Goal: Information Seeking & Learning: Learn about a topic

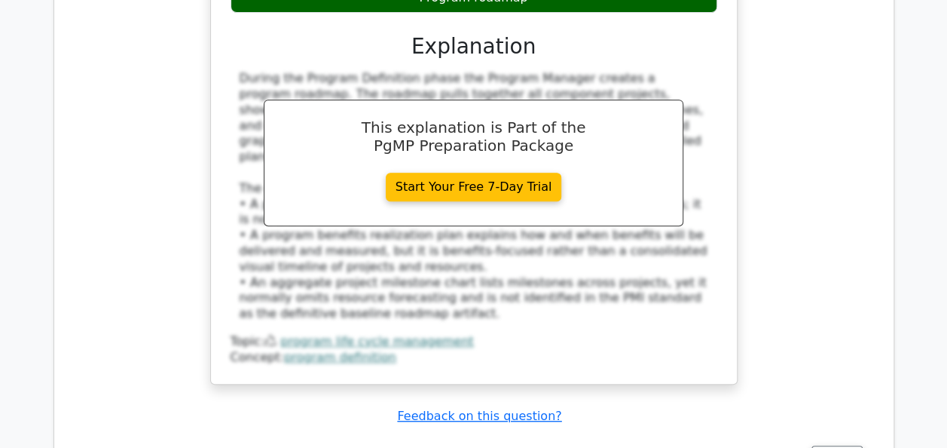
scroll to position [34362, 0]
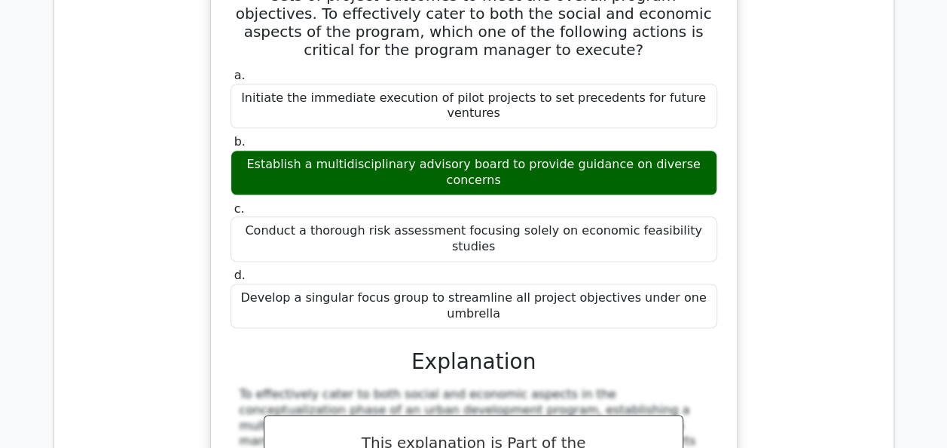
scroll to position [34905, 0]
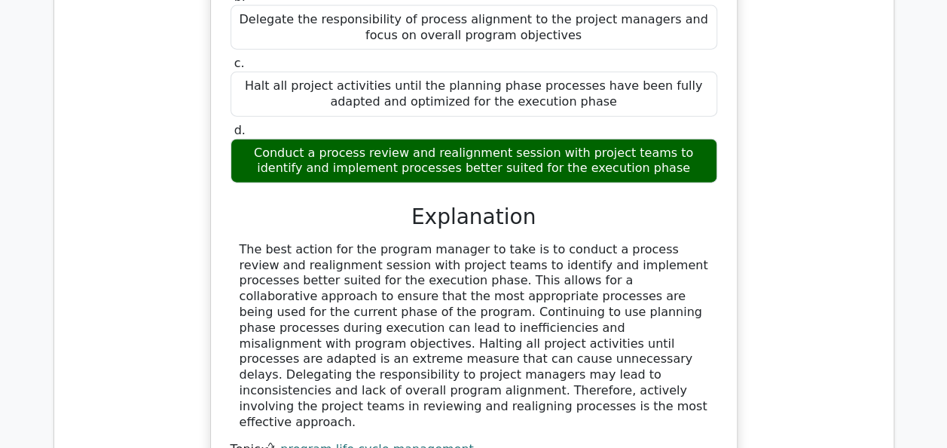
scroll to position [35840, 0]
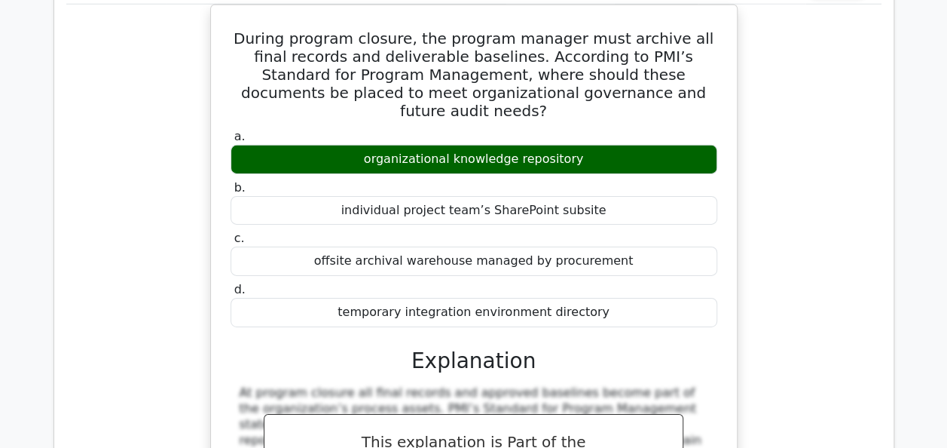
scroll to position [36442, 0]
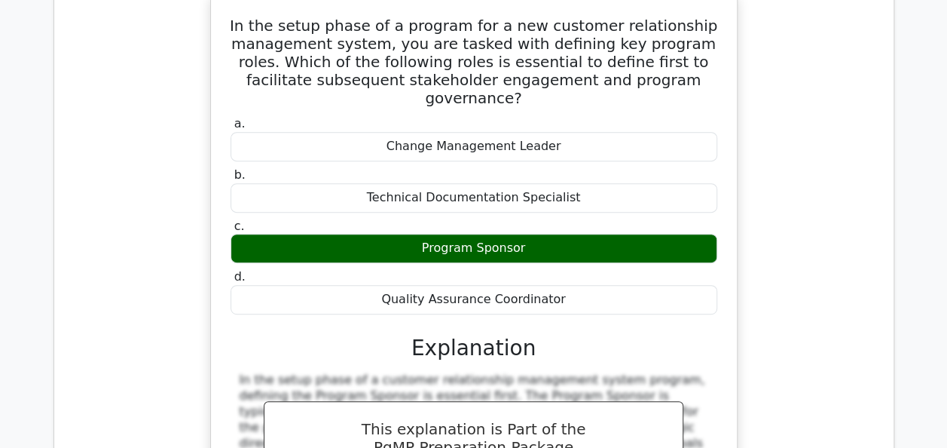
scroll to position [37166, 0]
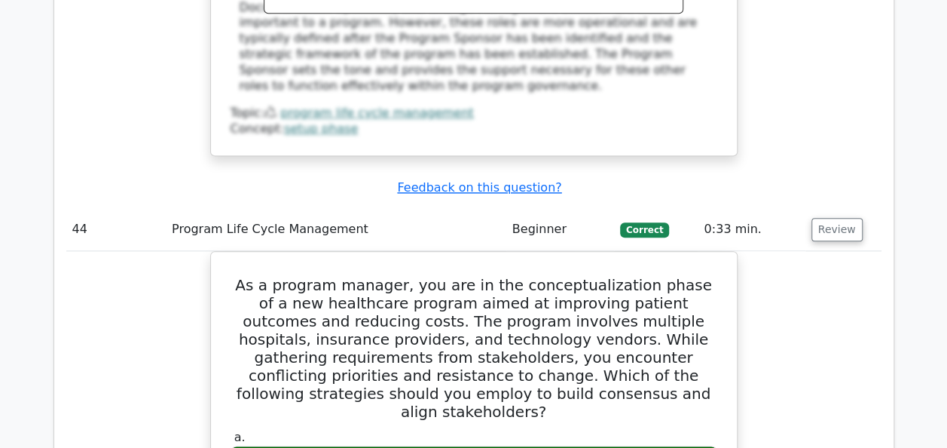
scroll to position [37769, 0]
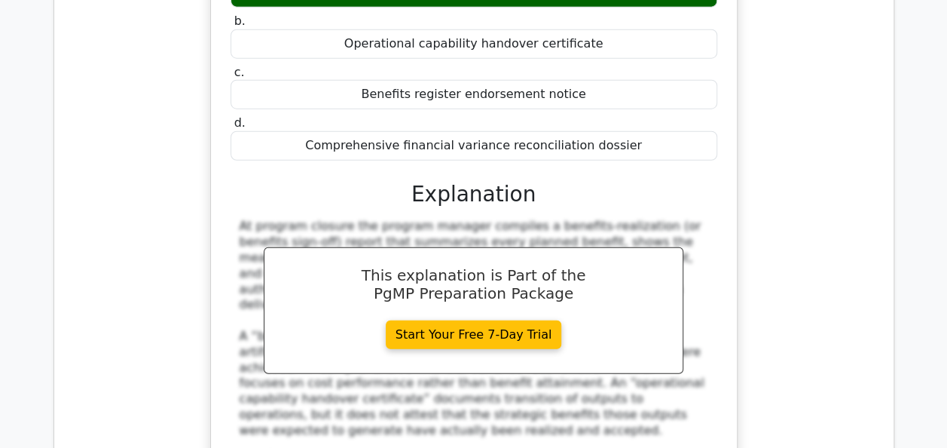
scroll to position [38864, 0]
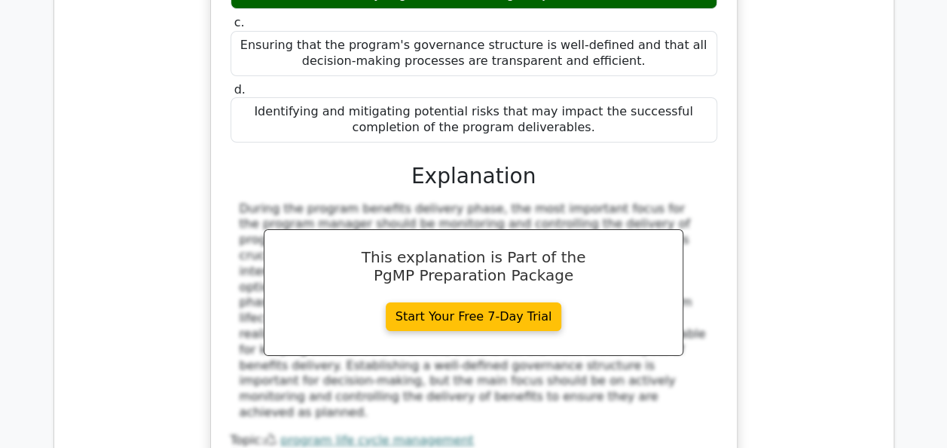
scroll to position [39768, 0]
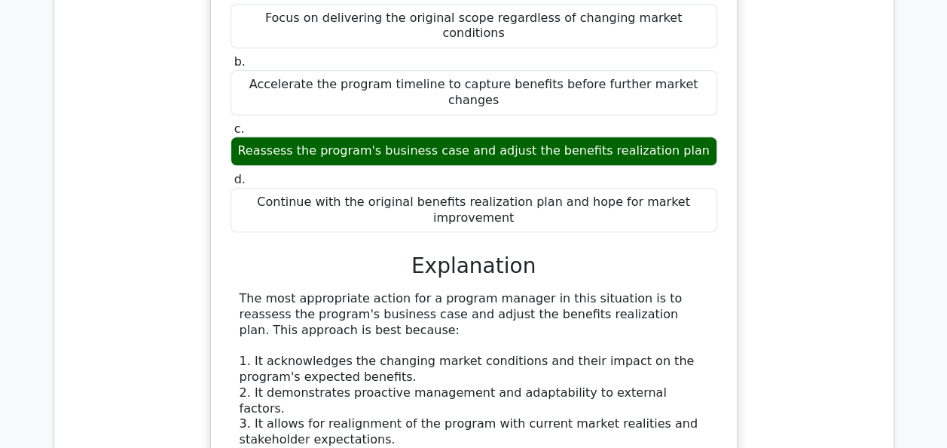
scroll to position [40472, 0]
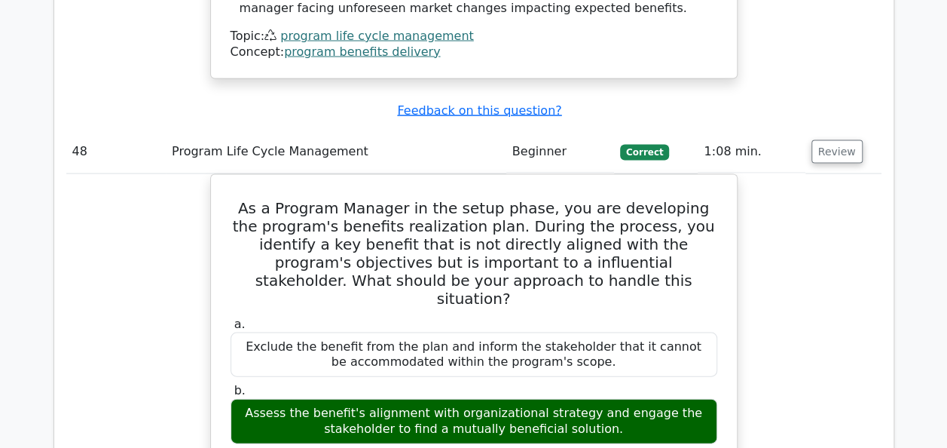
scroll to position [41256, 0]
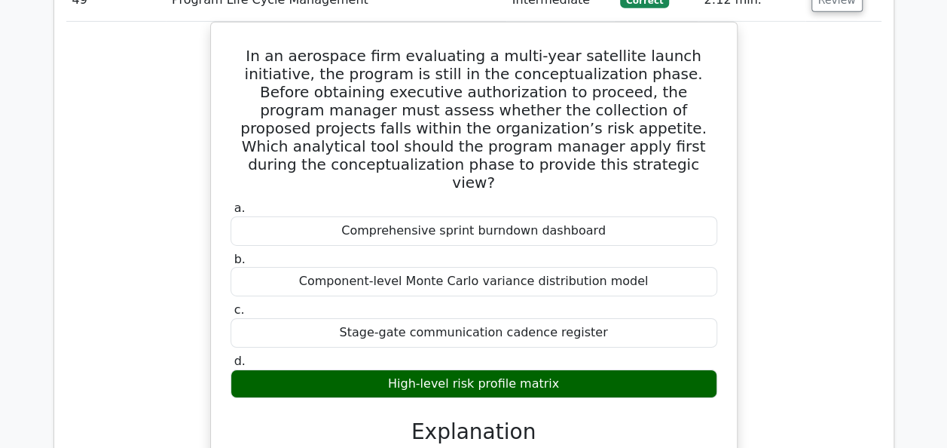
scroll to position [42221, 0]
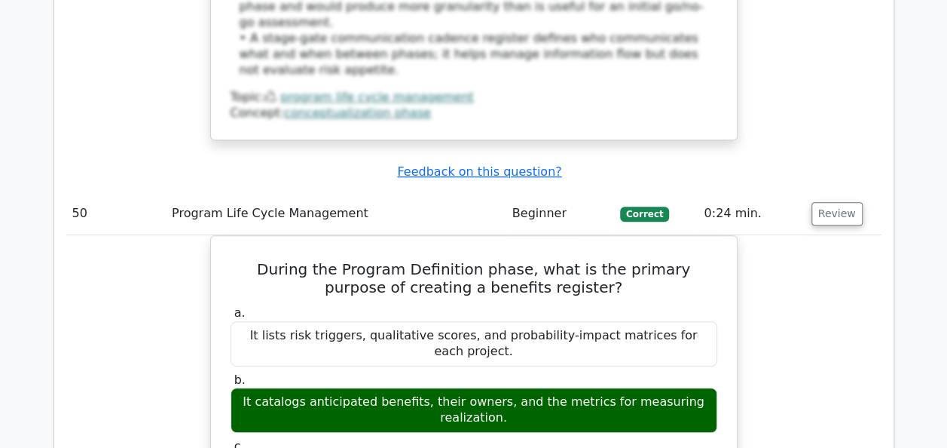
scroll to position [42914, 0]
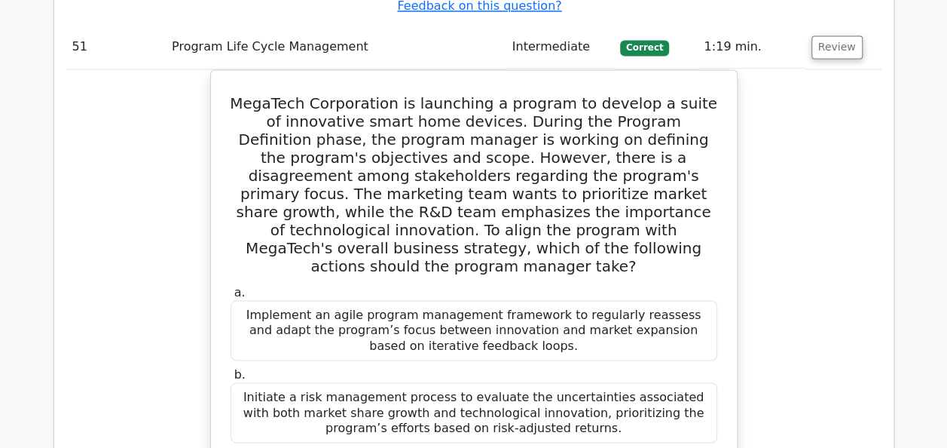
scroll to position [43778, 0]
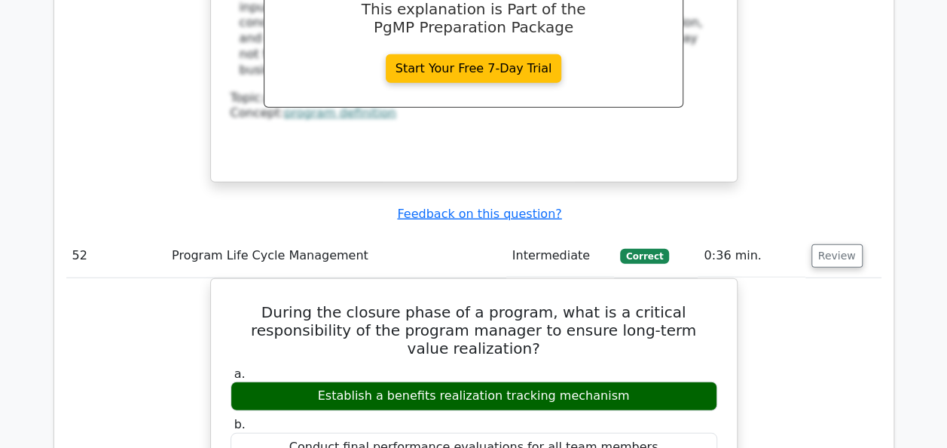
scroll to position [44532, 0]
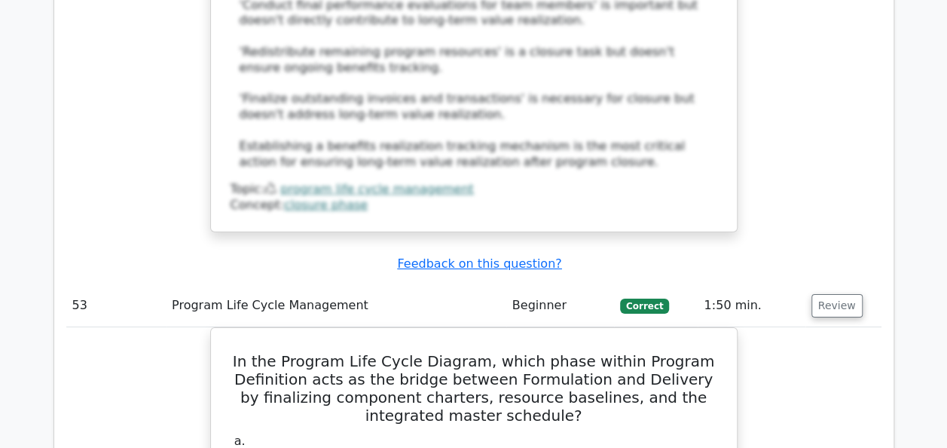
scroll to position [45376, 0]
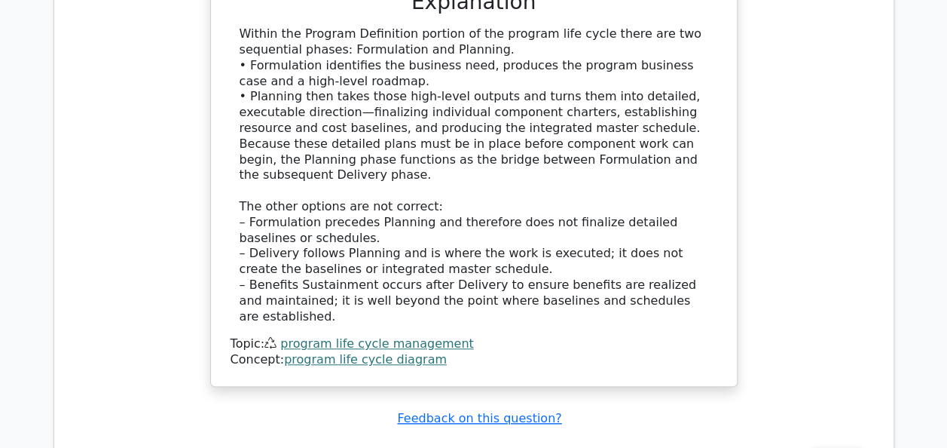
scroll to position [46050, 0]
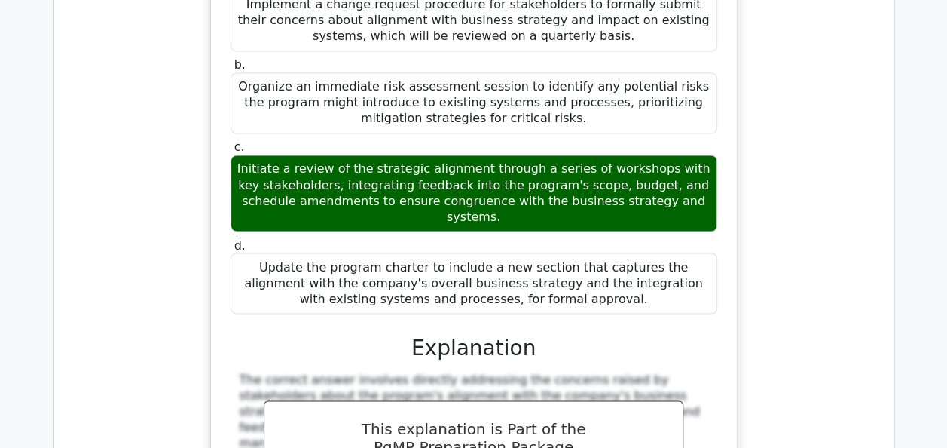
scroll to position [46713, 0]
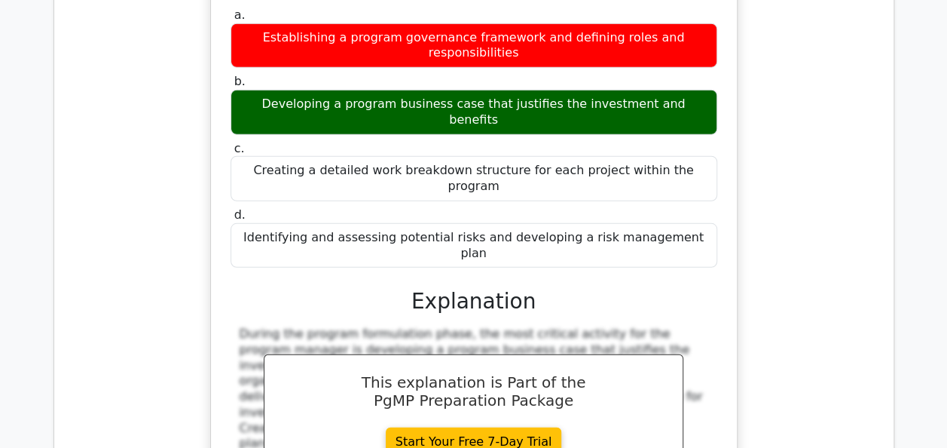
scroll to position [47506, 0]
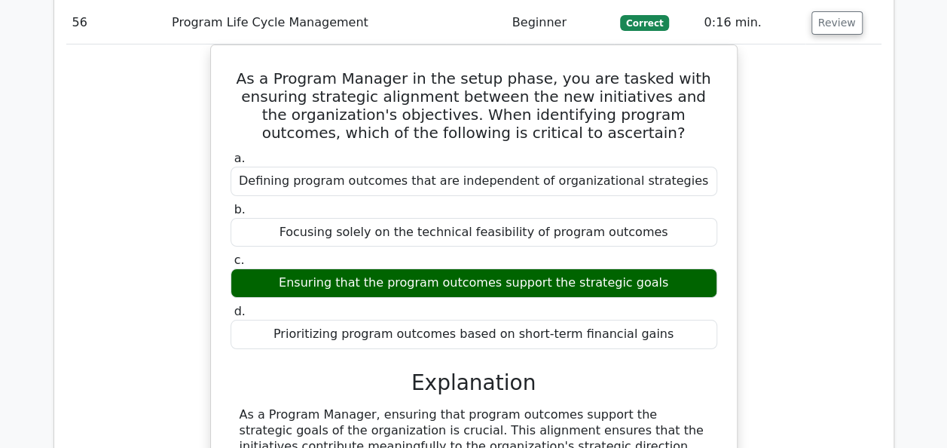
scroll to position [48179, 0]
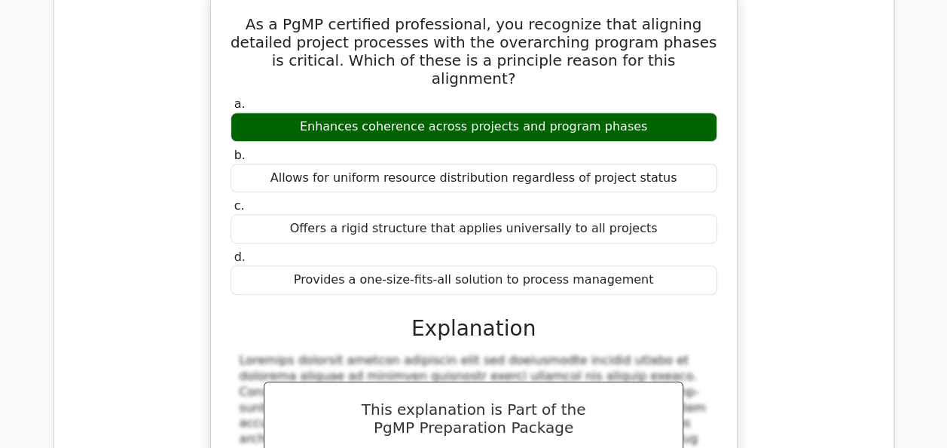
scroll to position [48953, 0]
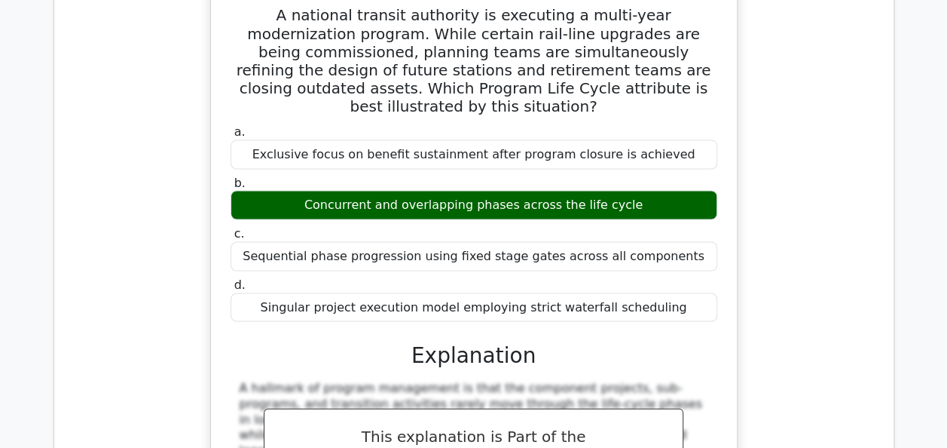
scroll to position [49737, 0]
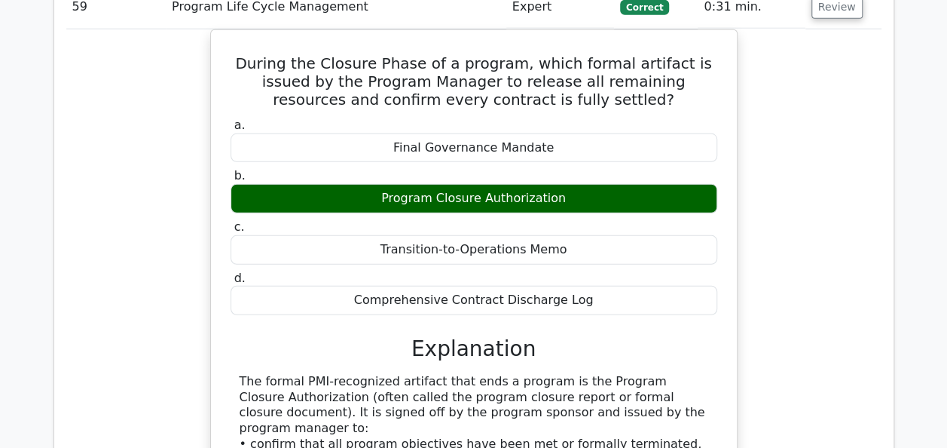
scroll to position [50490, 0]
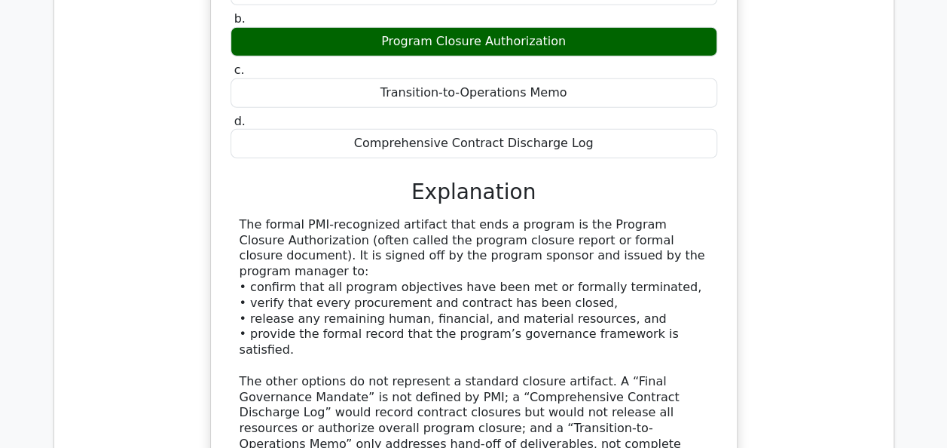
scroll to position [50611, 0]
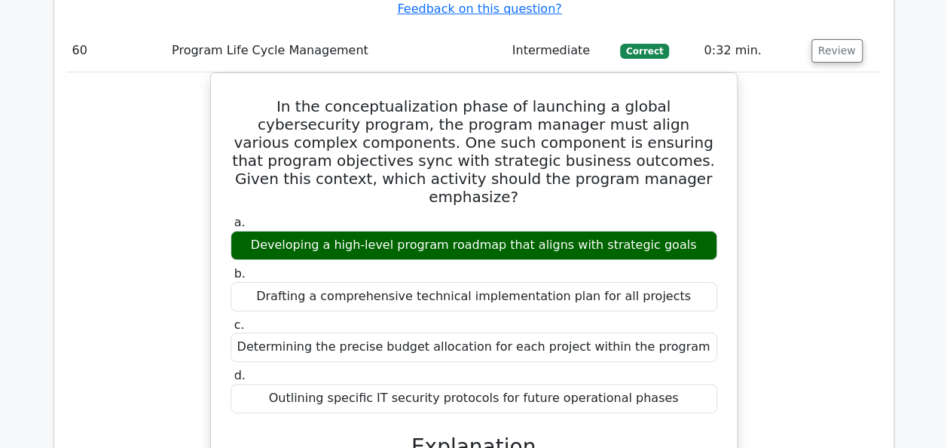
scroll to position [51214, 0]
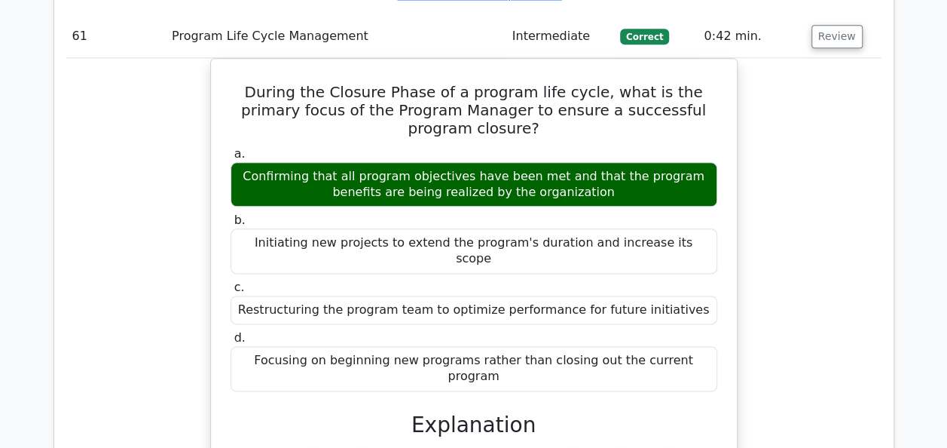
scroll to position [51998, 0]
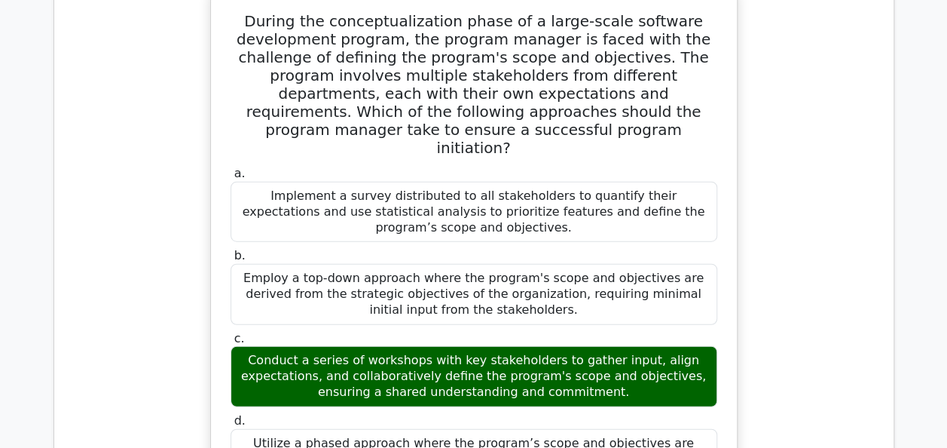
scroll to position [52872, 0]
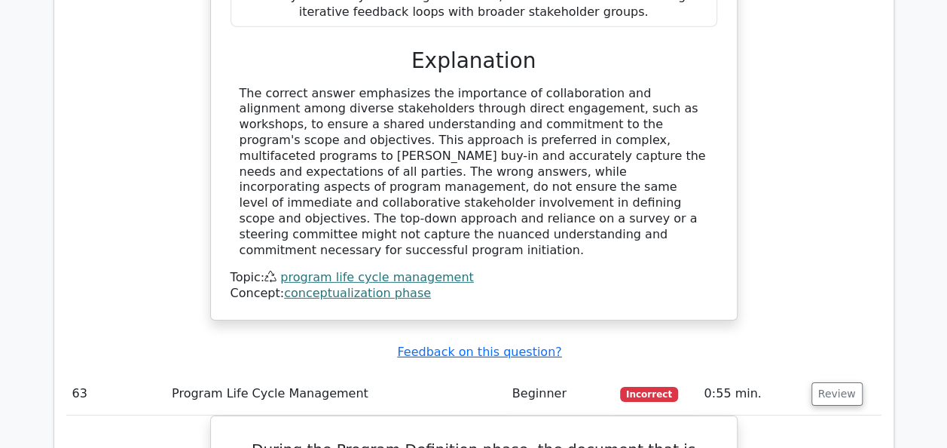
scroll to position [53384, 0]
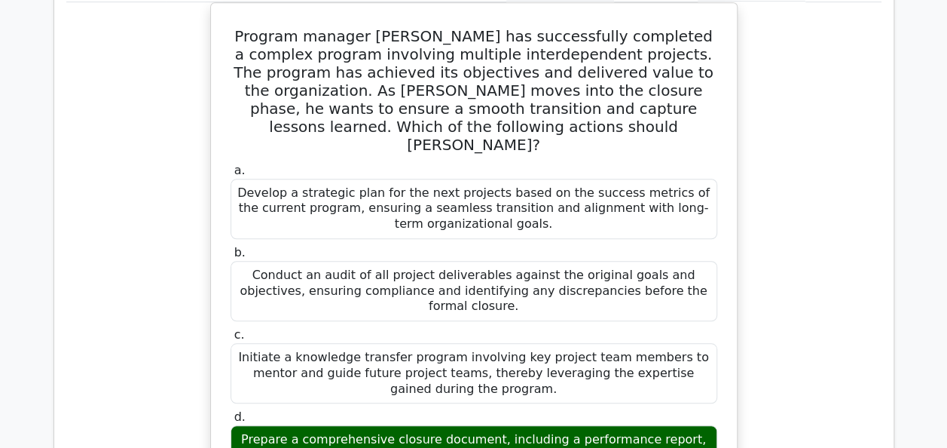
scroll to position [54470, 0]
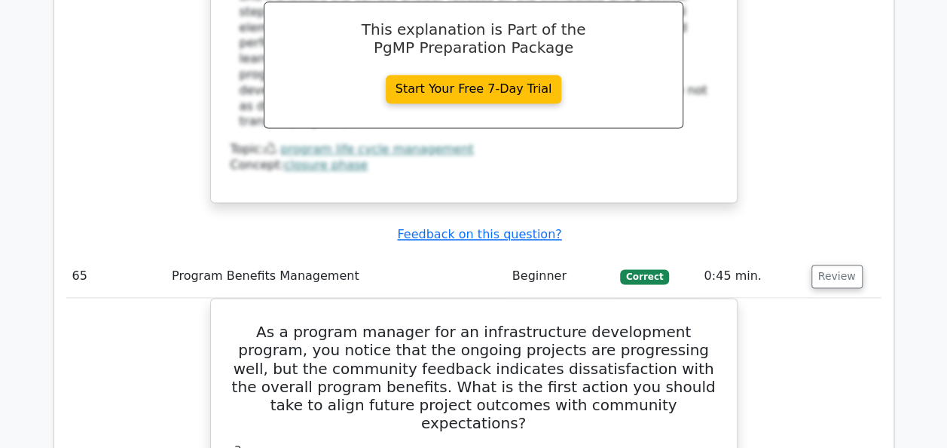
scroll to position [55042, 0]
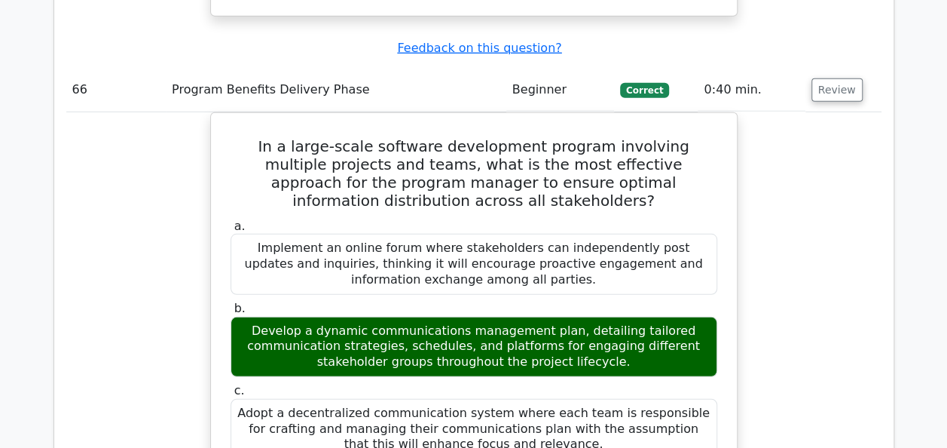
scroll to position [56098, 0]
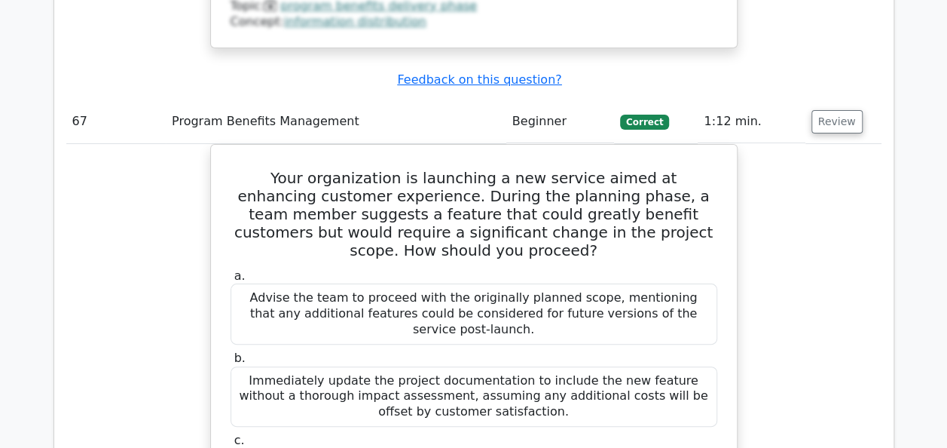
scroll to position [56972, 0]
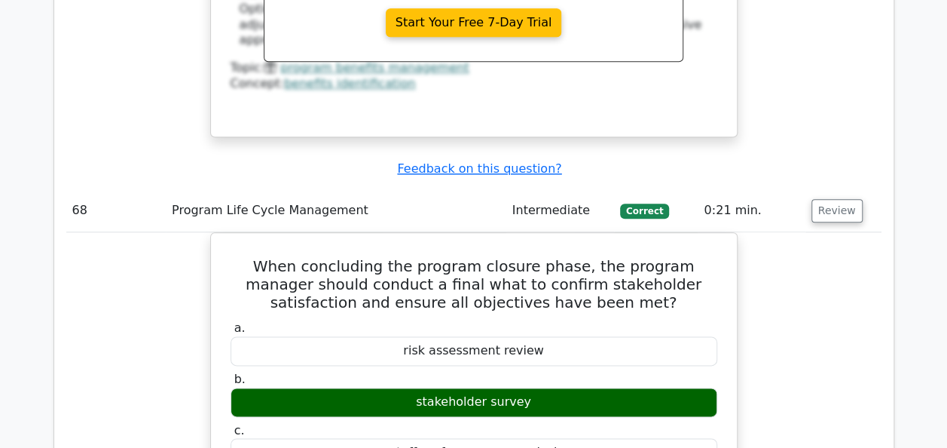
scroll to position [57646, 0]
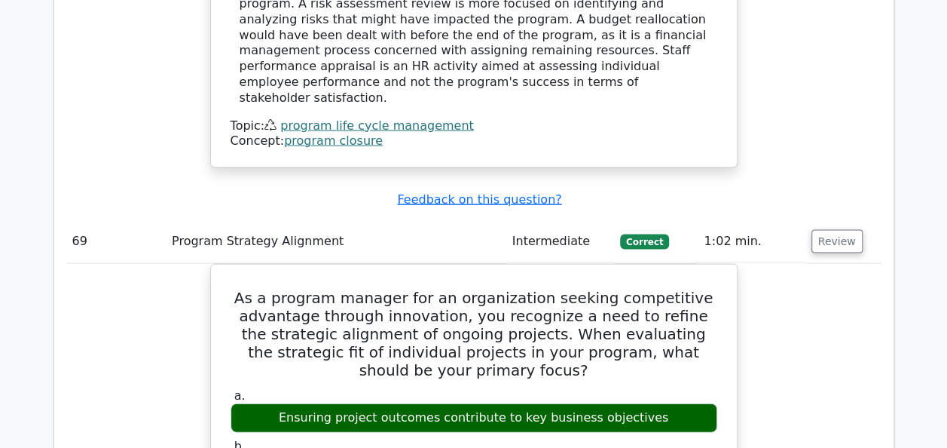
scroll to position [58399, 0]
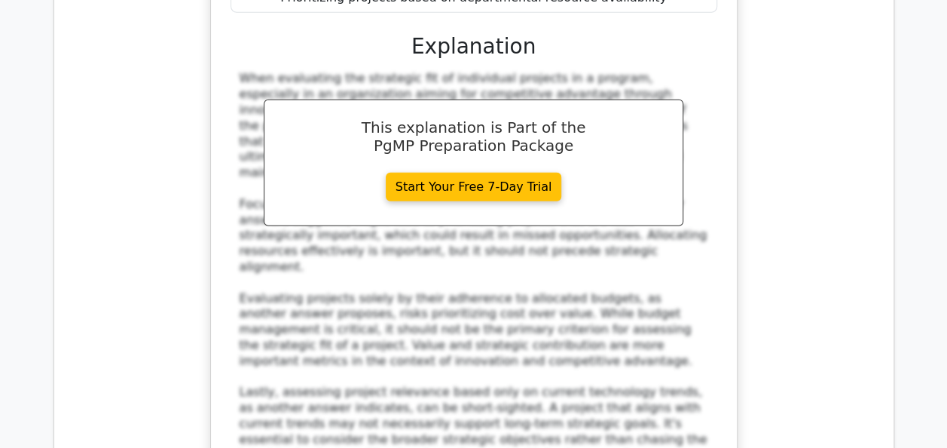
scroll to position [58942, 0]
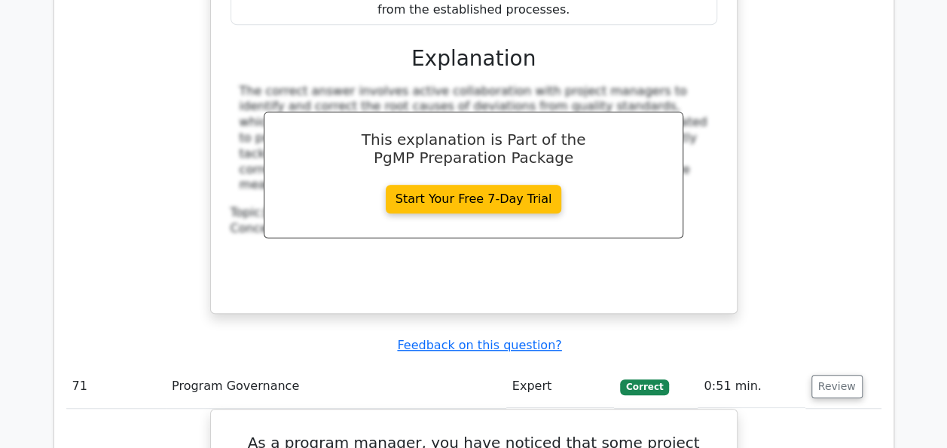
scroll to position [60088, 0]
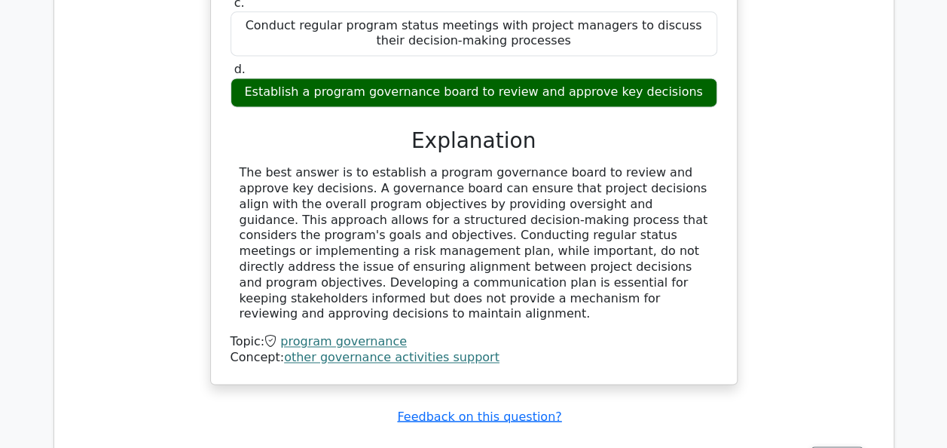
scroll to position [60690, 0]
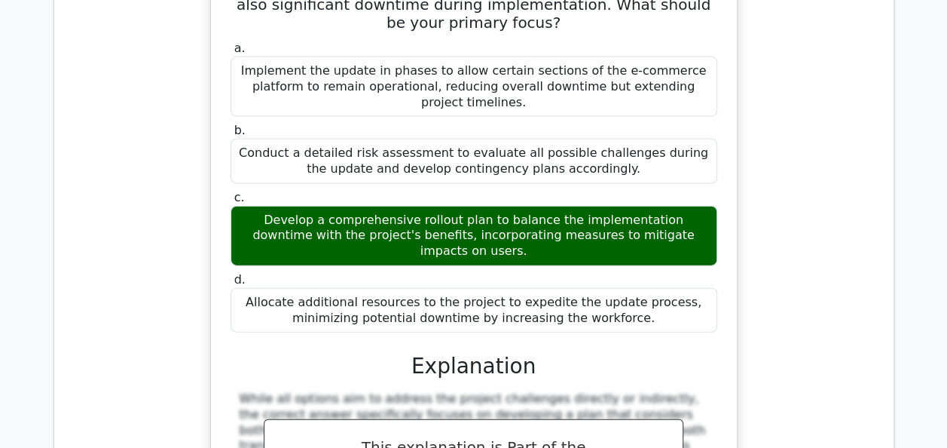
scroll to position [61373, 0]
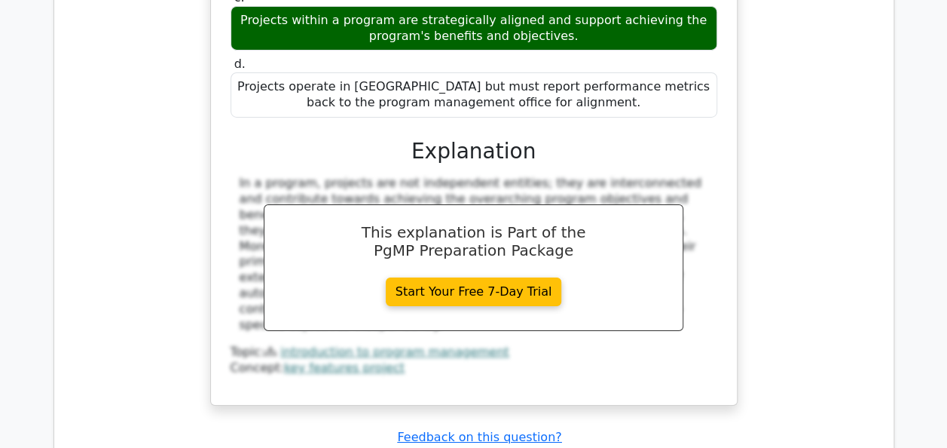
scroll to position [62308, 0]
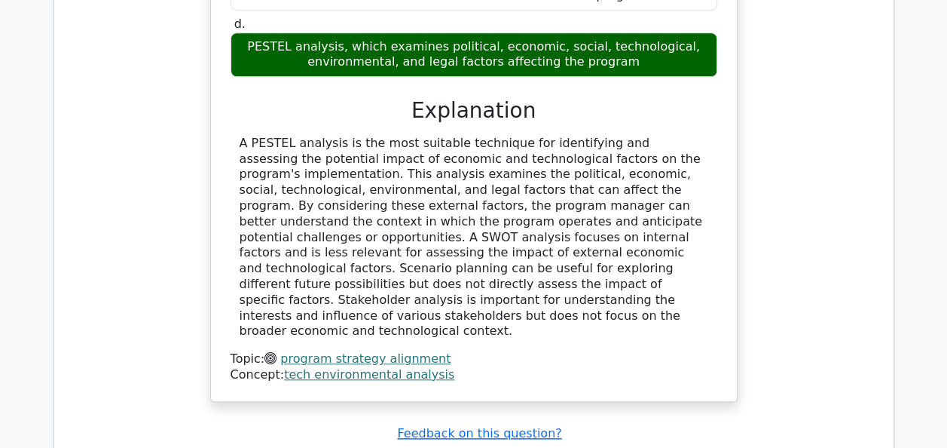
scroll to position [63143, 0]
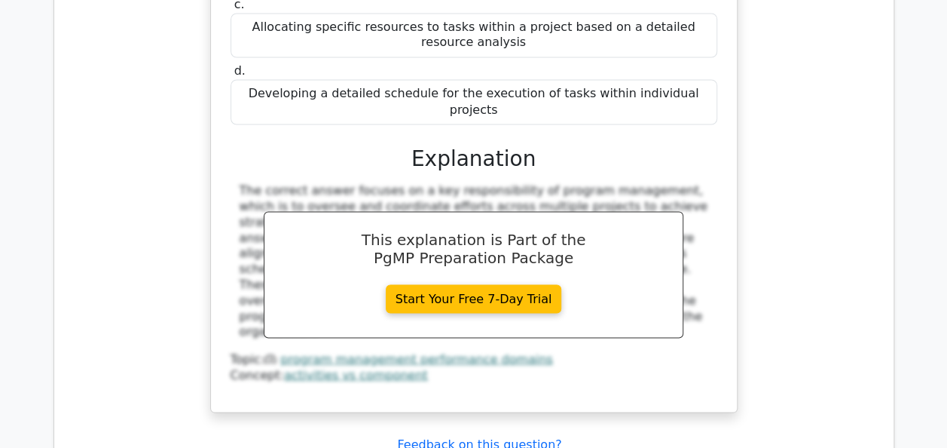
scroll to position [63866, 0]
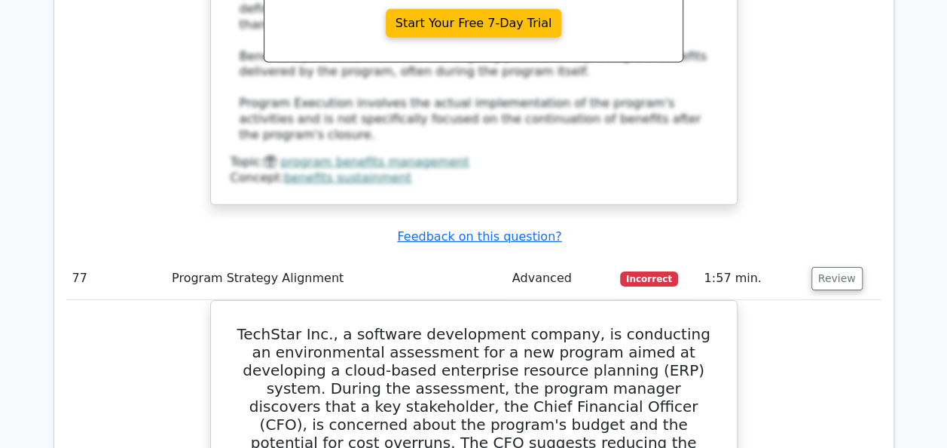
scroll to position [64801, 0]
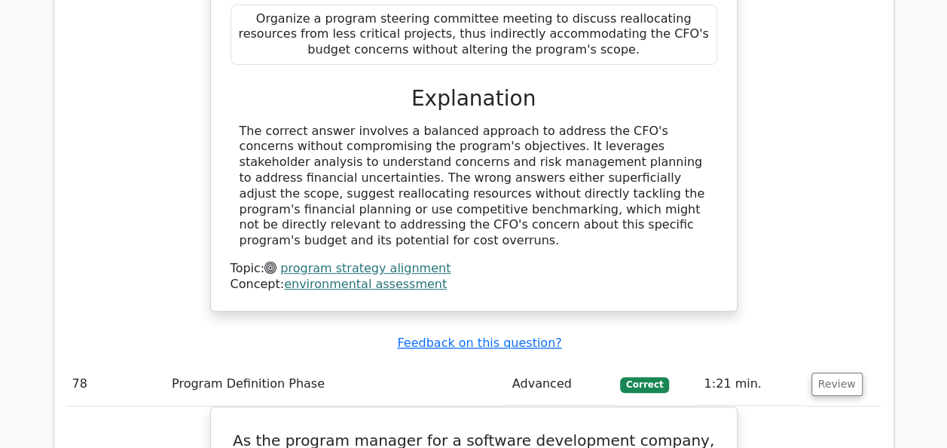
scroll to position [65594, 0]
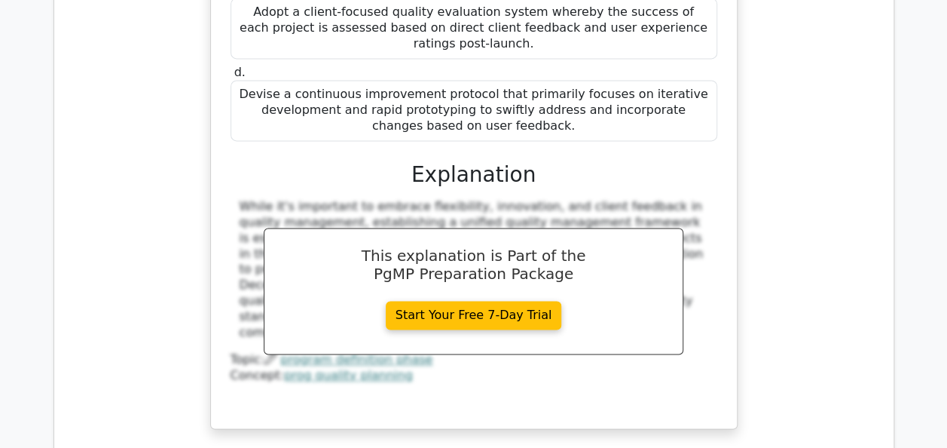
scroll to position [66378, 0]
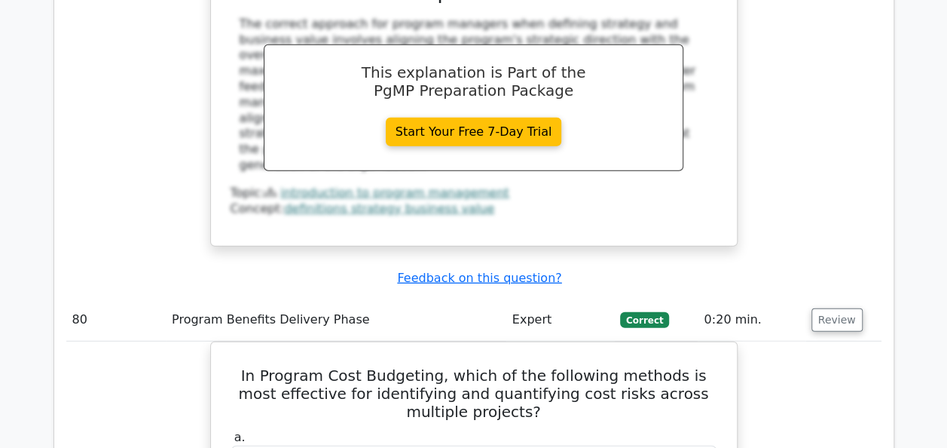
scroll to position [67282, 0]
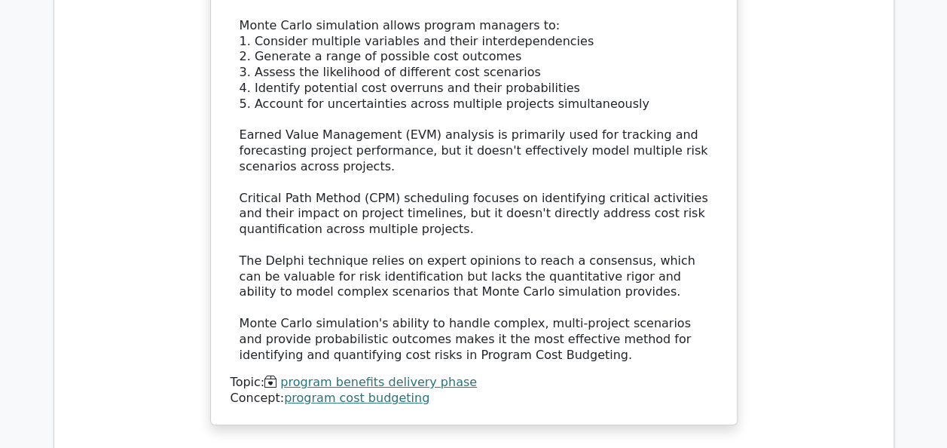
scroll to position [68036, 0]
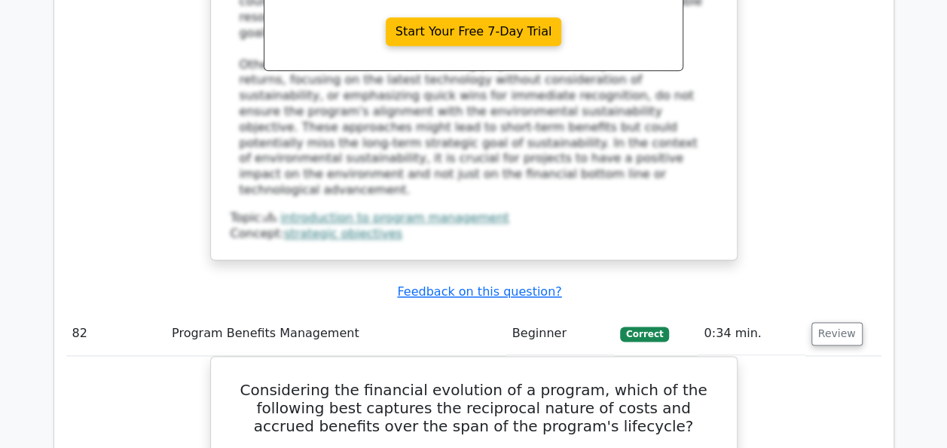
scroll to position [69091, 0]
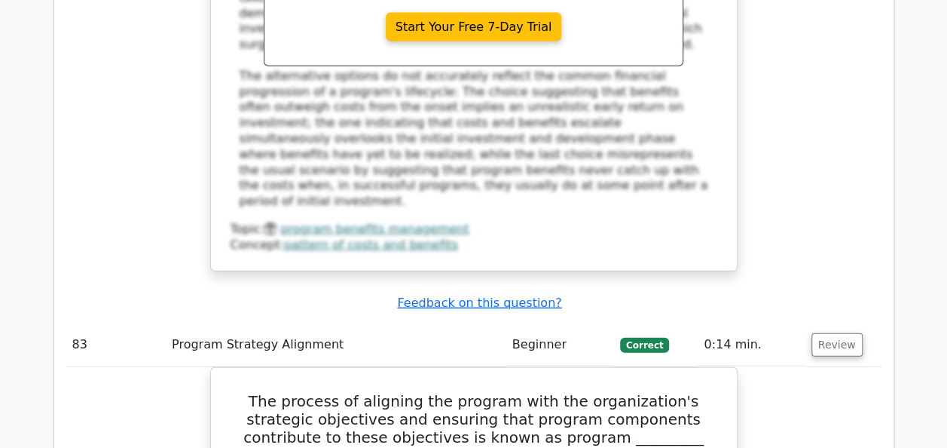
drag, startPoint x: 829, startPoint y: 5, endPoint x: 809, endPoint y: -42, distance: 50.7
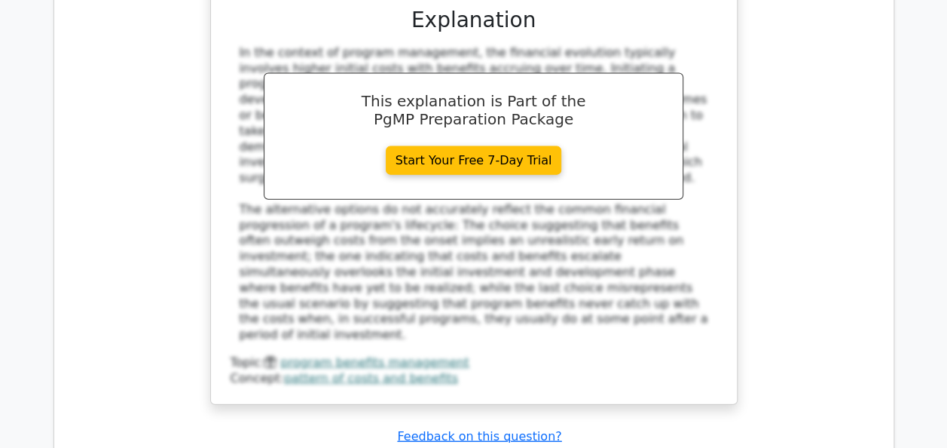
drag, startPoint x: 809, startPoint y: -42, endPoint x: 844, endPoint y: 137, distance: 182.7
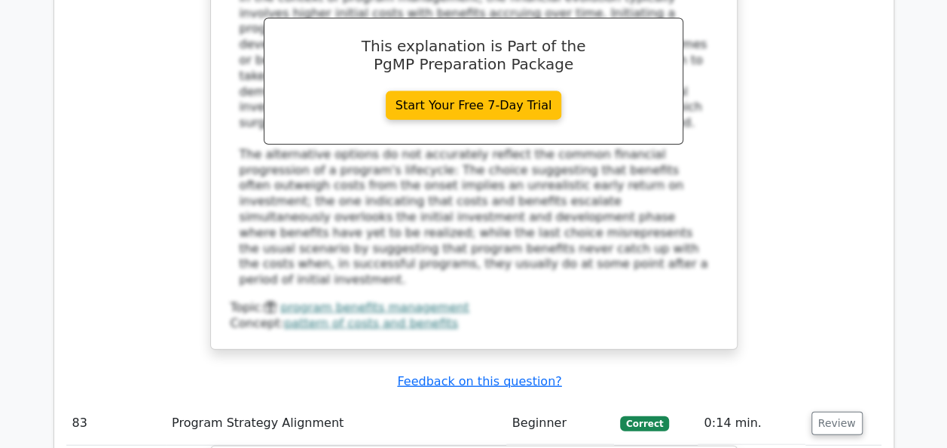
scroll to position [69858, 0]
